Goal: Information Seeking & Learning: Learn about a topic

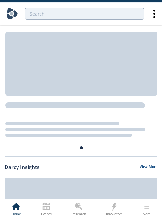
drag, startPoint x: 161, startPoint y: 38, endPoint x: 145, endPoint y: -3, distance: 43.5
click at [145, 0] on html "Darcy Concierge Need help with a project? Darcy Partners offers complimentary i…" at bounding box center [81, 108] width 162 height 217
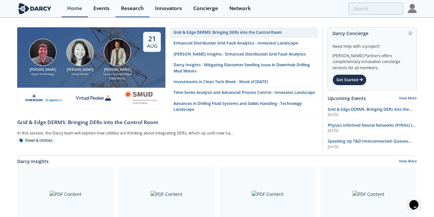
click at [134, 11] on div "Research" at bounding box center [132, 8] width 23 height 5
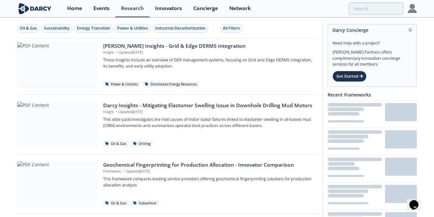
click at [343, 133] on div at bounding box center [355, 132] width 55 height 4
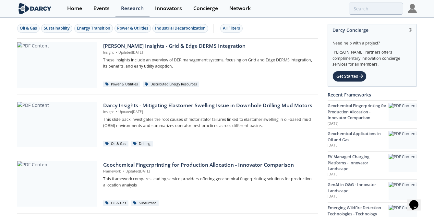
click at [343, 133] on div "Geochemical Applications in Oil and Gas" at bounding box center [358, 137] width 61 height 12
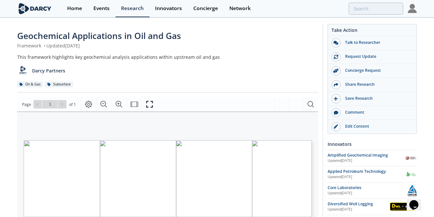
click at [210, 35] on div "Geochemical Applications in Oil and Gas" at bounding box center [167, 36] width 301 height 13
click at [204, 10] on div "Concierge" at bounding box center [205, 8] width 25 height 5
